Goal: Information Seeking & Learning: Learn about a topic

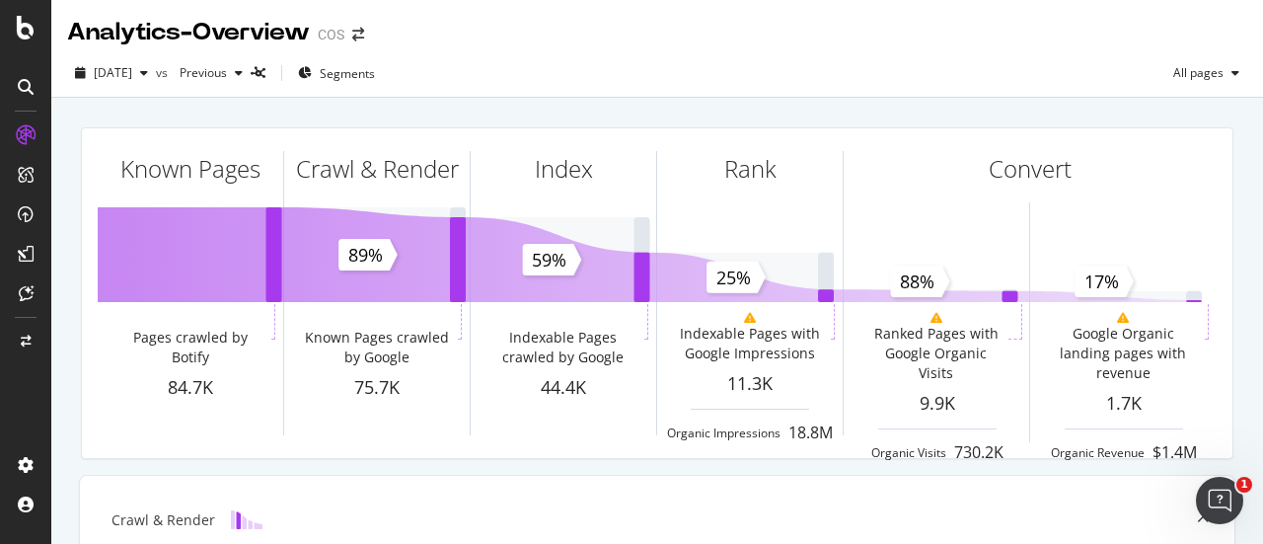
scroll to position [99, 0]
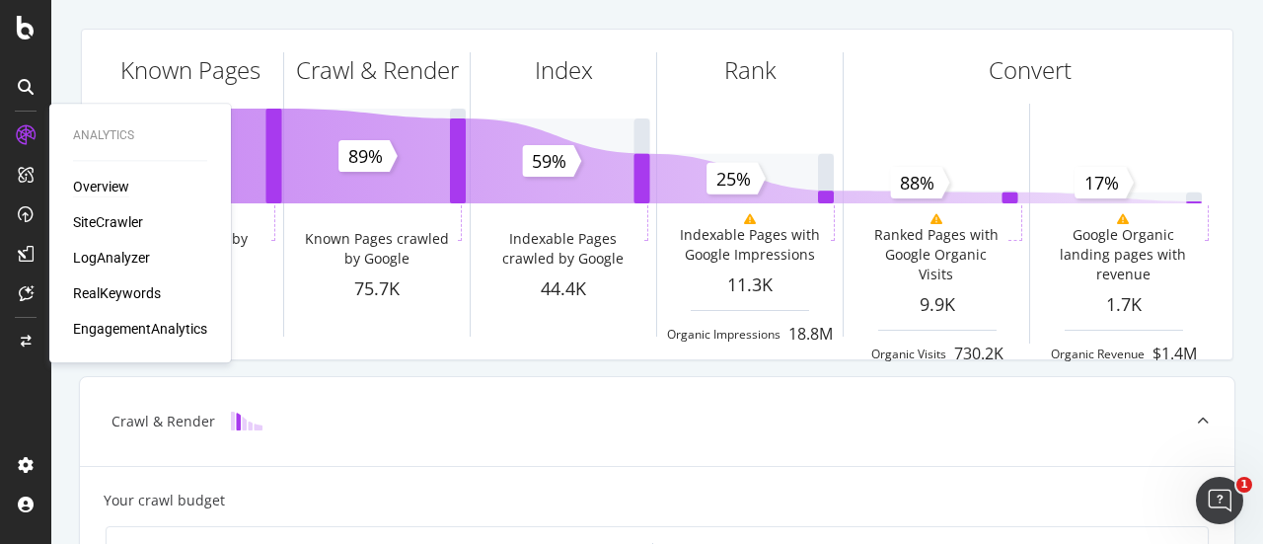
click at [102, 182] on div "Overview" at bounding box center [101, 187] width 56 height 20
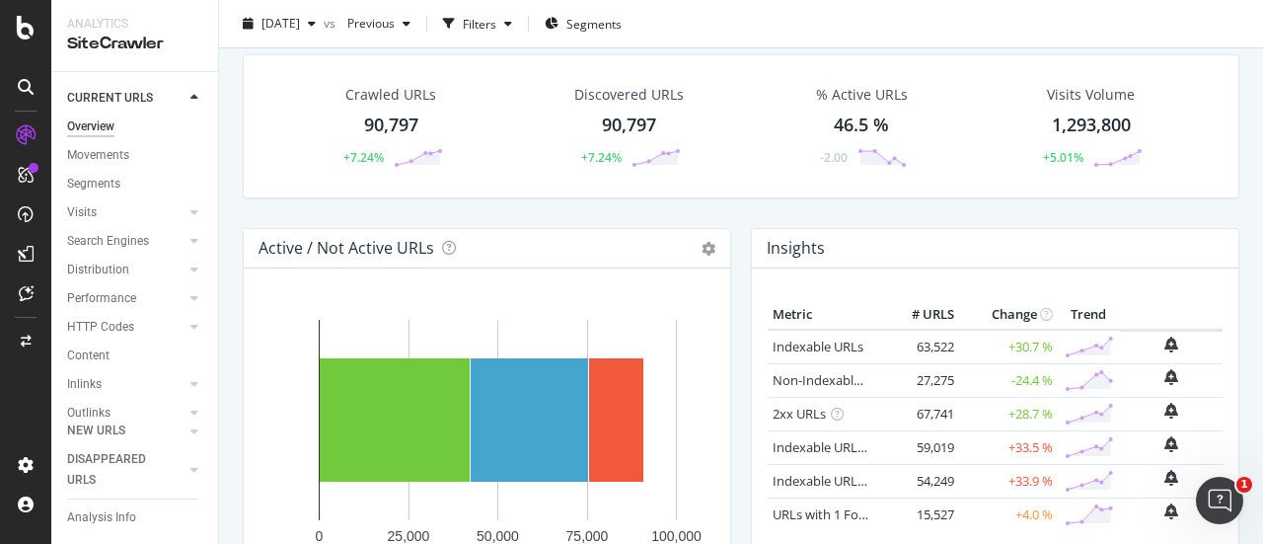
scroll to position [99, 0]
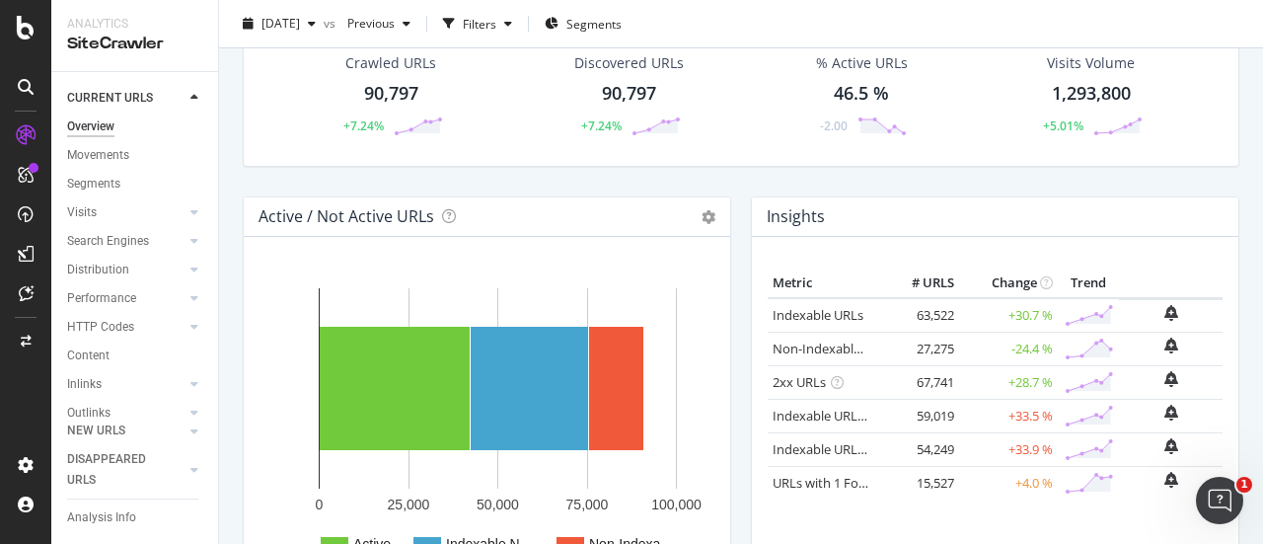
drag, startPoint x: 1022, startPoint y: 381, endPoint x: 989, endPoint y: 387, distance: 33.1
click at [990, 387] on td "+28.7 %" at bounding box center [1008, 382] width 99 height 34
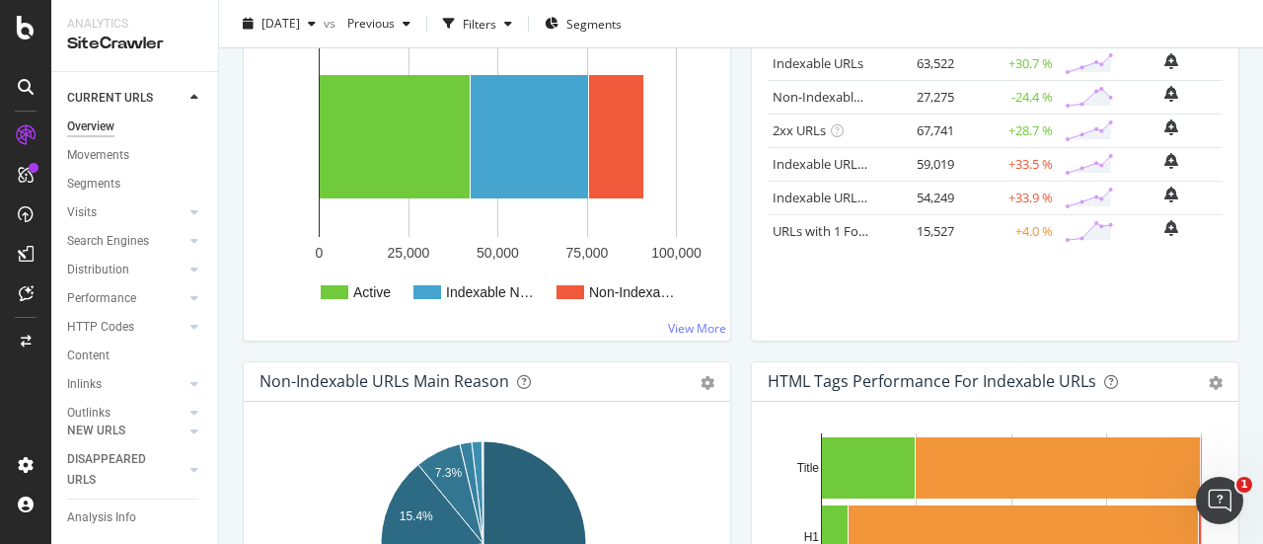
scroll to position [395, 0]
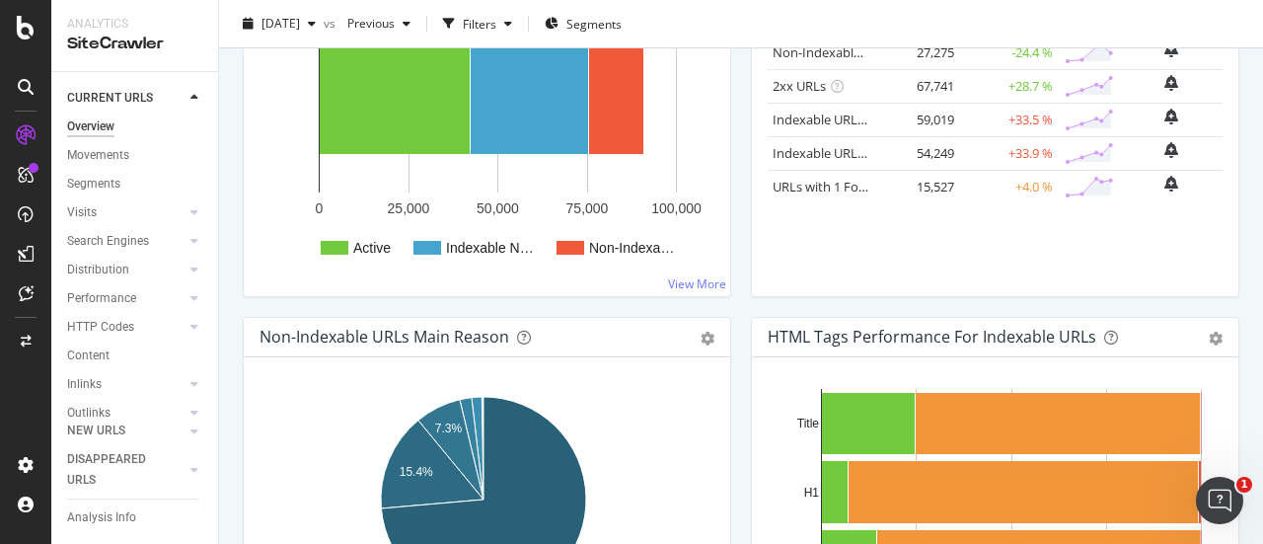
click at [723, 230] on div "Active / Not Active URLs Chart (by Value) Chart (by Percentage) Table Expand Ex…" at bounding box center [487, 108] width 508 height 416
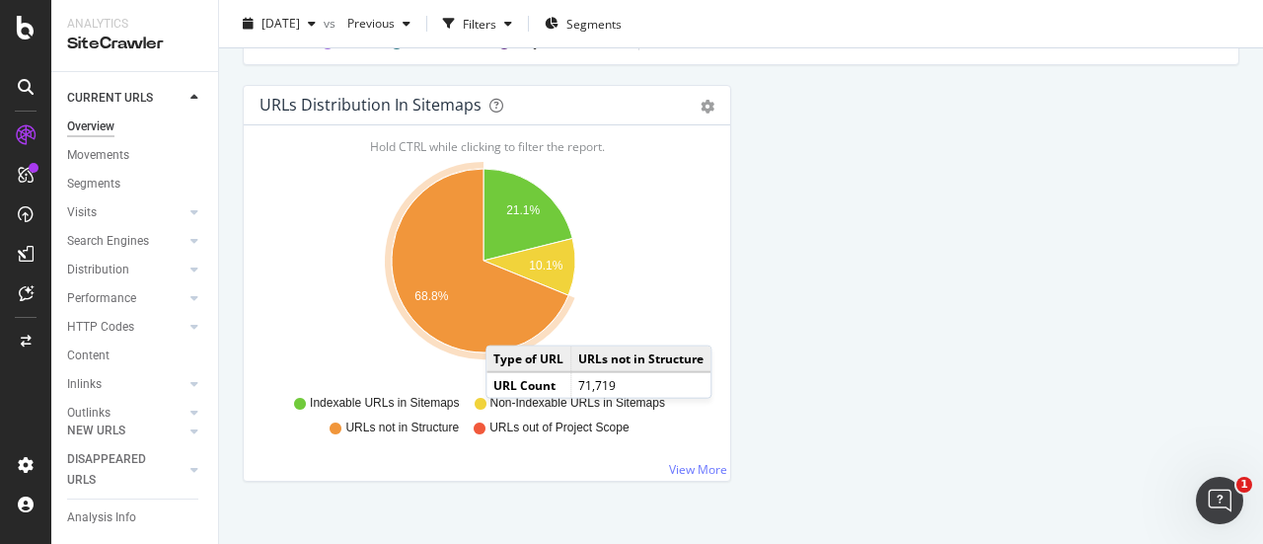
scroll to position [2312, 0]
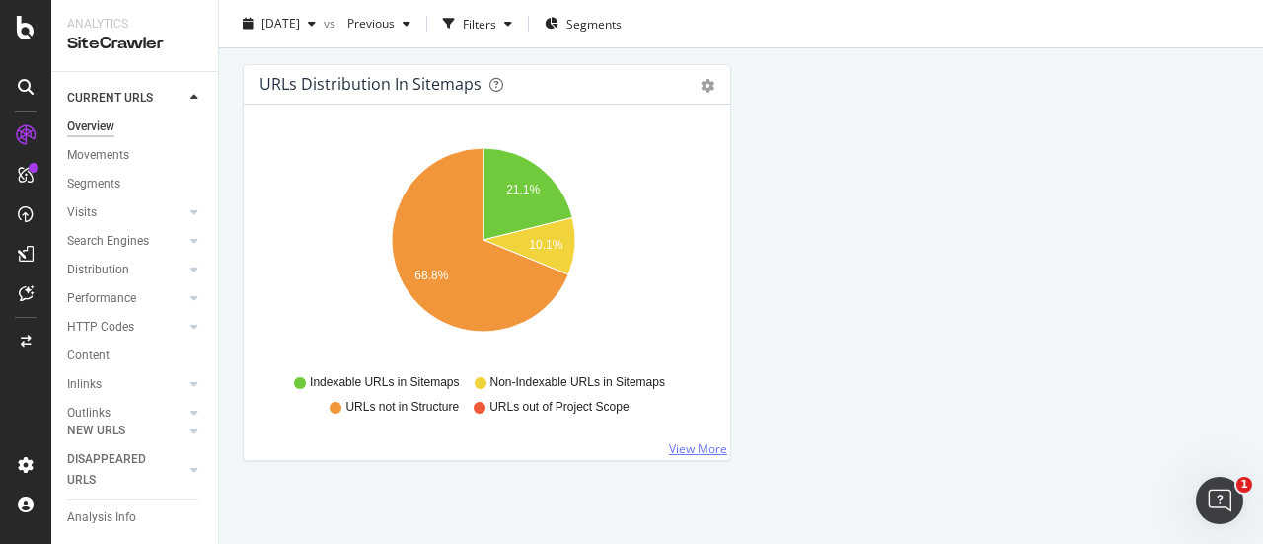
click at [714, 440] on link "View More" at bounding box center [698, 448] width 58 height 17
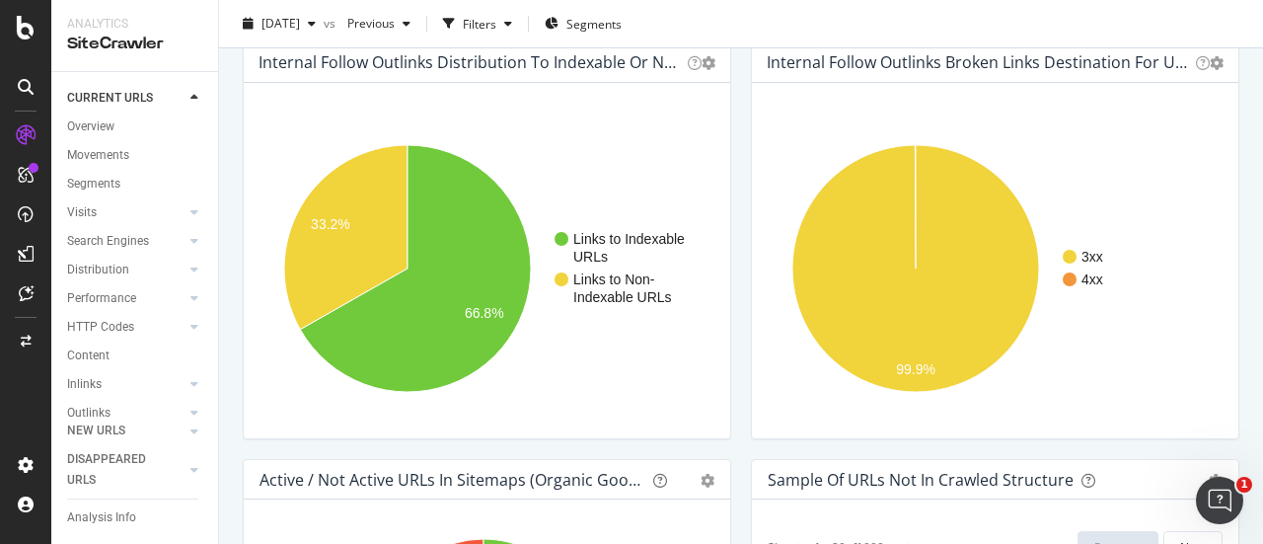
scroll to position [1424, 0]
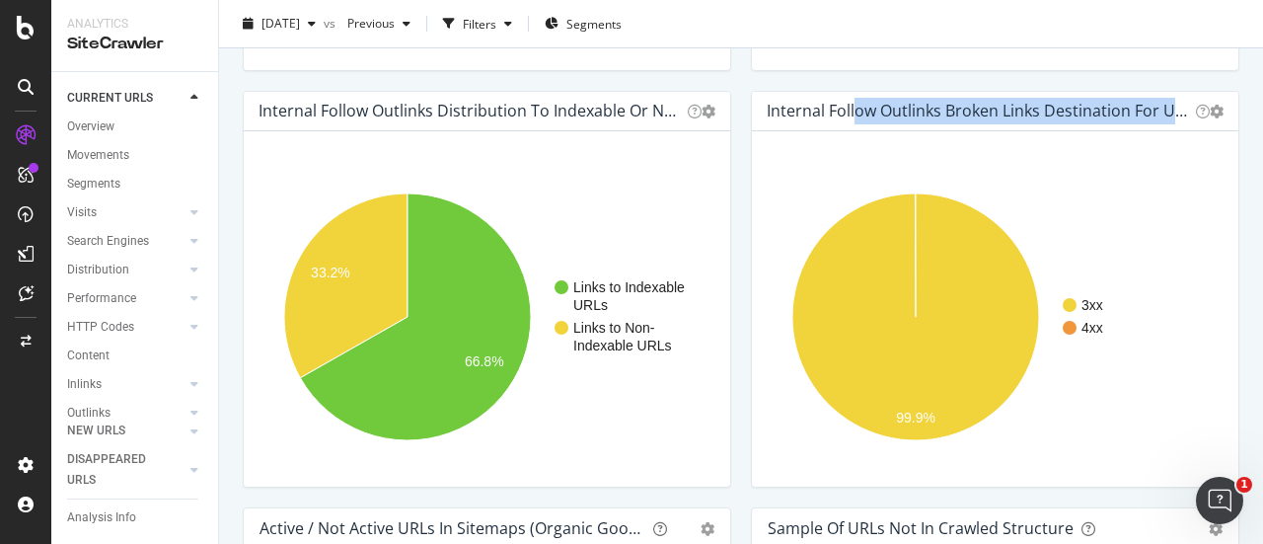
drag, startPoint x: 757, startPoint y: 113, endPoint x: 1187, endPoint y: 190, distance: 436.9
click at [1194, 151] on div "Internal Follow Outlinks Broken Links Destination for URLs in Sitemaps Chart (b…" at bounding box center [995, 289] width 488 height 397
click at [822, 106] on h4 "Internal Follow Outlinks Broken Links Destination for URLs in Sitemaps" at bounding box center [976, 111] width 421 height 27
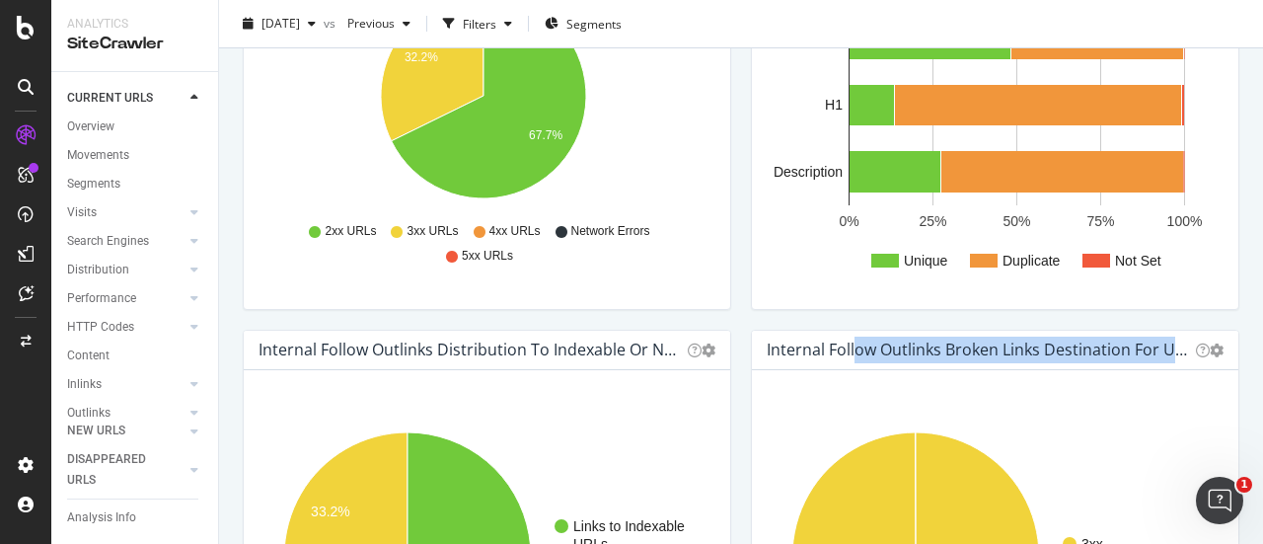
scroll to position [1128, 0]
